Goal: Task Accomplishment & Management: Complete application form

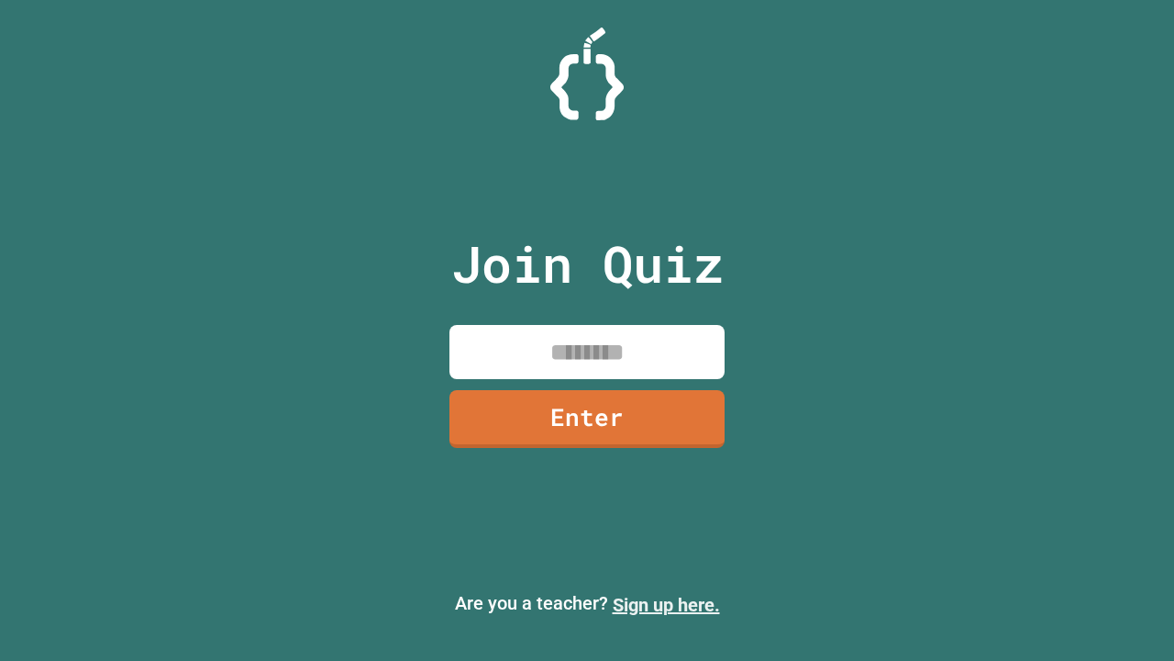
click at [666, 605] on link "Sign up here." at bounding box center [666, 605] width 107 height 22
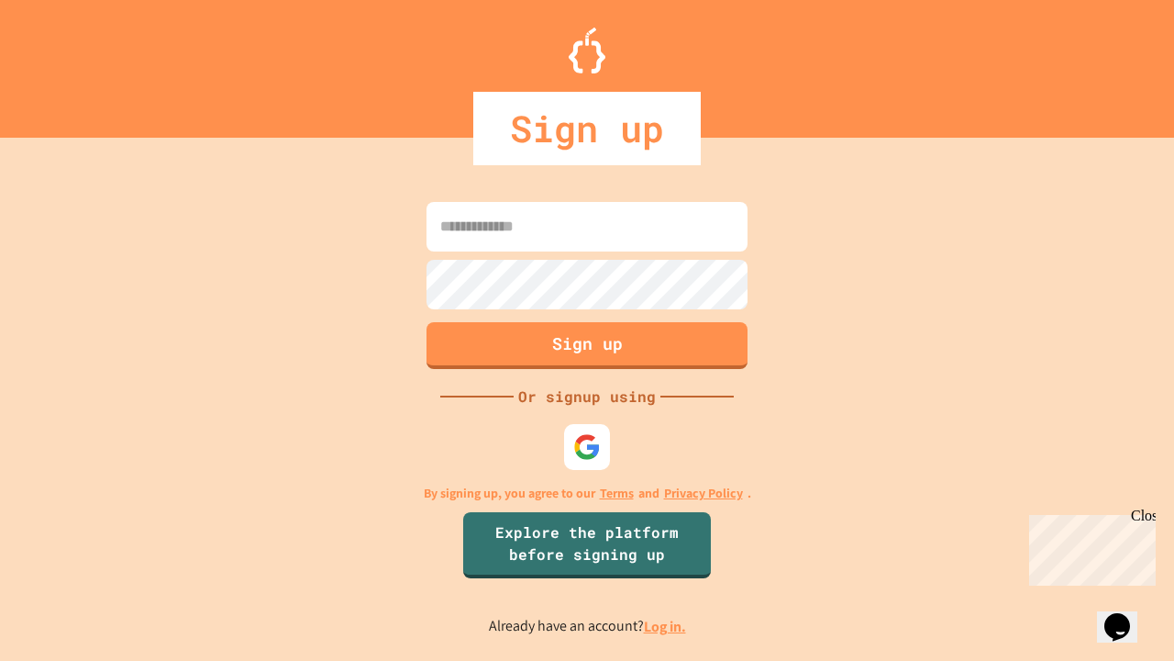
click at [666, 626] on link "Log in." at bounding box center [665, 625] width 42 height 19
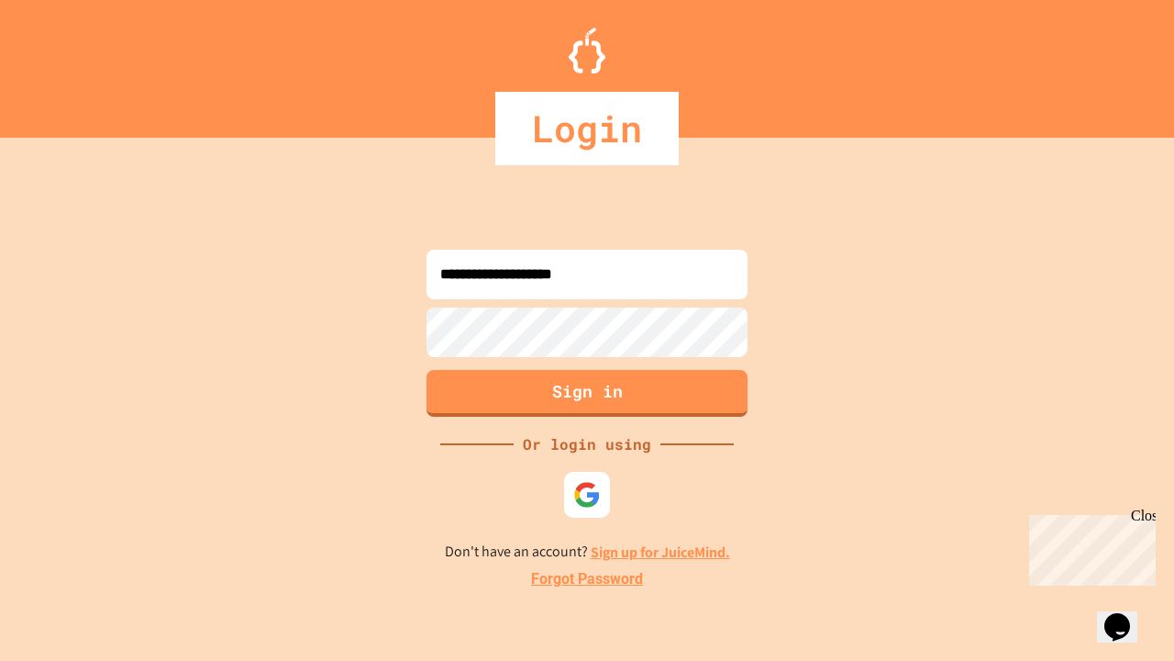
type input "**********"
